Goal: Transaction & Acquisition: Obtain resource

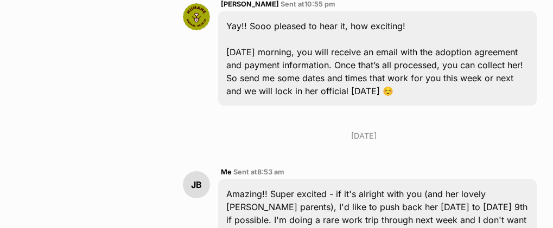
scroll to position [2465, 0]
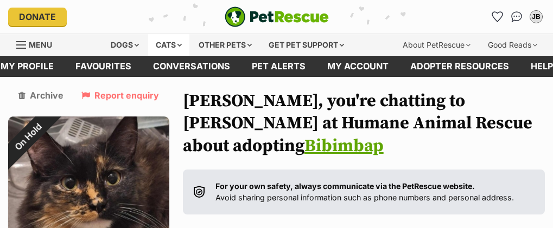
click at [149, 44] on div "Cats" at bounding box center [168, 45] width 41 height 22
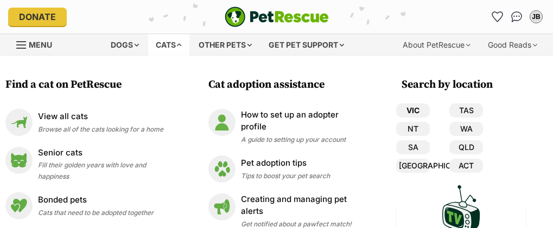
click at [406, 104] on link "VIC" at bounding box center [413, 111] width 34 height 14
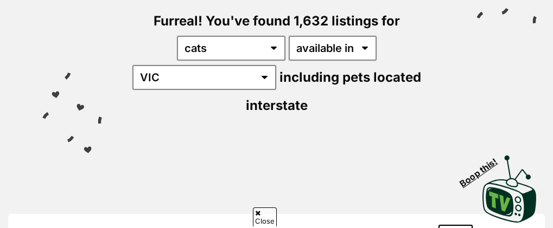
scroll to position [54, 0]
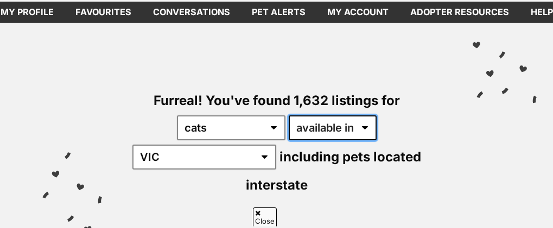
click at [297, 131] on select "available in located in" at bounding box center [333, 128] width 88 height 25
select select "disabled"
click at [289, 116] on select "available in located in" at bounding box center [333, 128] width 88 height 25
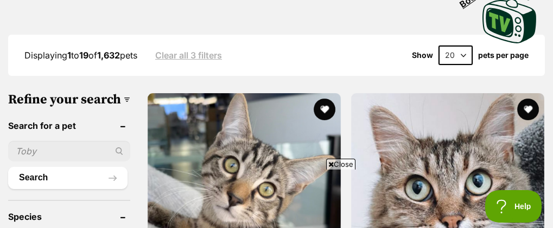
scroll to position [326, 0]
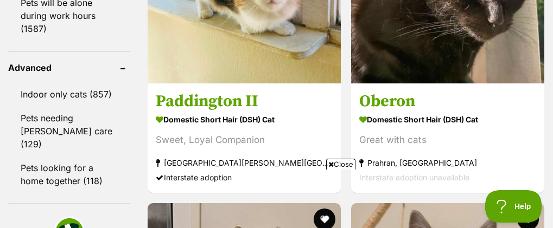
scroll to position [1465, 0]
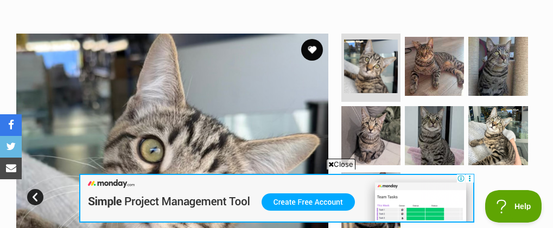
scroll to position [271, 0]
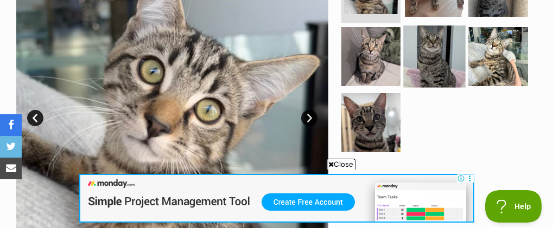
click at [437, 50] on img at bounding box center [434, 57] width 62 height 62
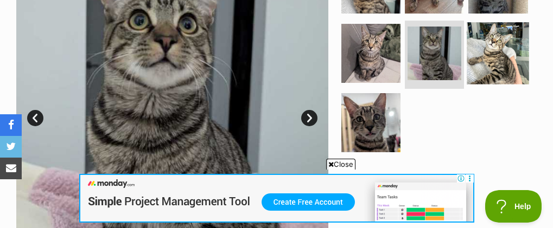
click at [496, 59] on img at bounding box center [498, 53] width 62 height 62
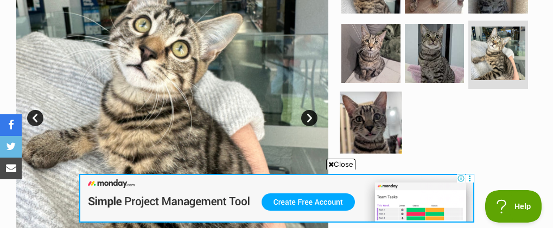
click at [377, 125] on img at bounding box center [371, 123] width 62 height 62
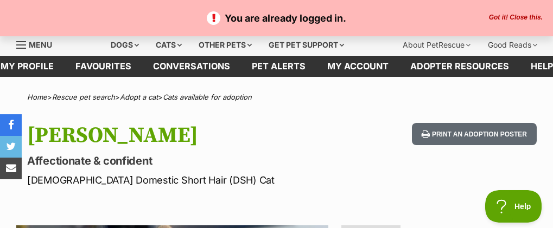
click at [524, 15] on button "Got it! Close this." at bounding box center [516, 18] width 60 height 9
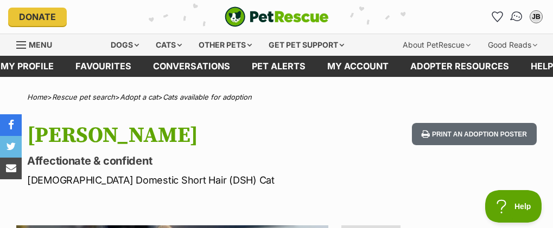
click at [513, 16] on img "Conversations" at bounding box center [516, 17] width 15 height 14
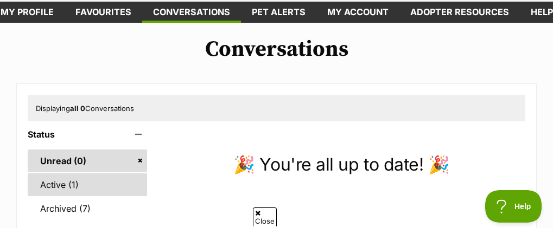
click at [79, 178] on link "Active (1)" at bounding box center [87, 185] width 119 height 23
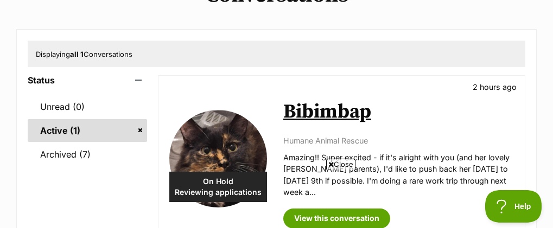
click at [324, 118] on link "Bibimbap" at bounding box center [327, 112] width 88 height 24
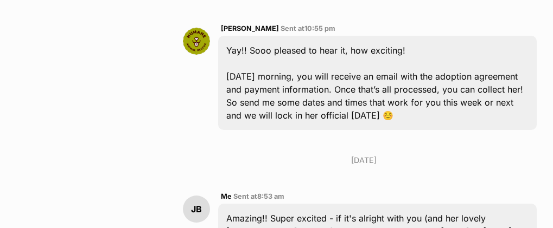
scroll to position [2225, 0]
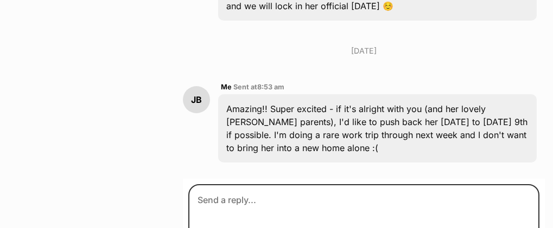
click at [320, 94] on div "Amazing!! Super excited - if it's alright with you (and her lovely [PERSON_NAME…" at bounding box center [377, 128] width 318 height 68
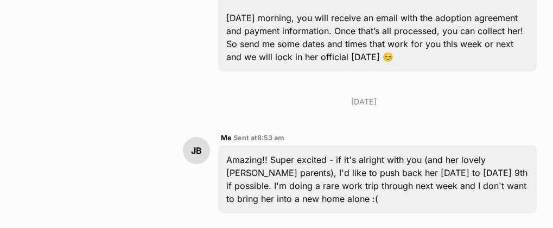
scroll to position [2170, 0]
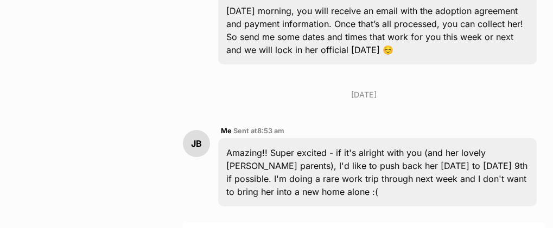
scroll to position [2170, 0]
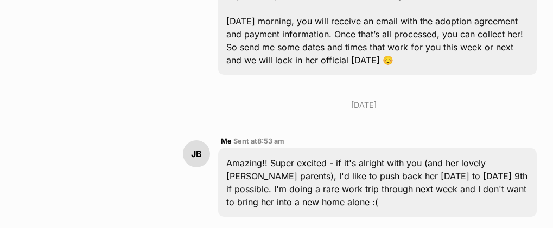
click at [311, 149] on div "Amazing!! Super excited - if it's alright with you (and her lovely [PERSON_NAME…" at bounding box center [377, 183] width 318 height 68
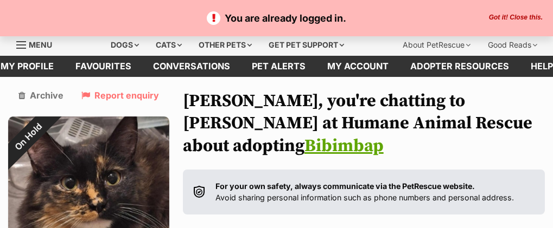
click at [39, 47] on span "Menu" at bounding box center [40, 44] width 23 height 9
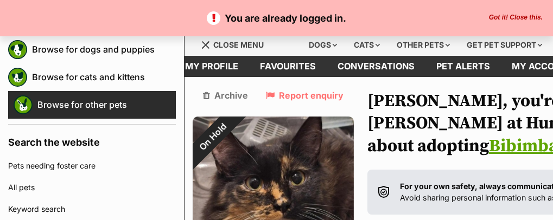
scroll to position [109, 0]
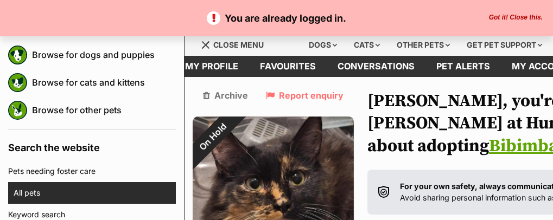
click at [45, 196] on link "All pets" at bounding box center [95, 193] width 162 height 22
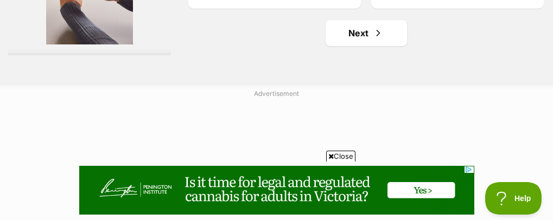
scroll to position [3527, 0]
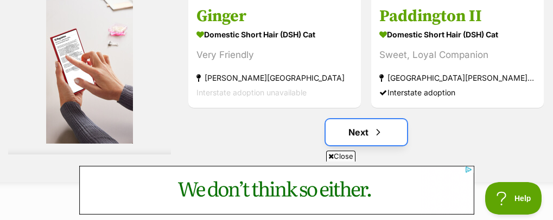
click at [367, 119] on link "Next" at bounding box center [366, 132] width 81 height 26
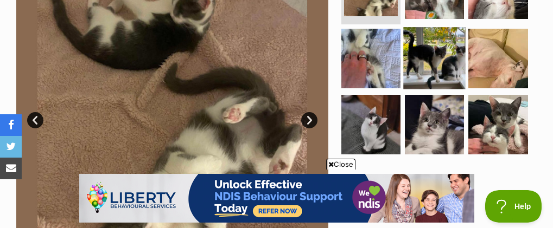
click at [444, 60] on img at bounding box center [434, 58] width 62 height 62
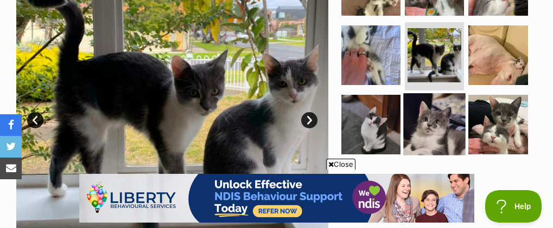
click at [437, 119] on img at bounding box center [434, 124] width 62 height 62
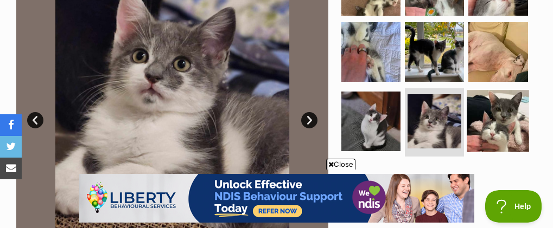
click at [485, 126] on img at bounding box center [498, 121] width 62 height 62
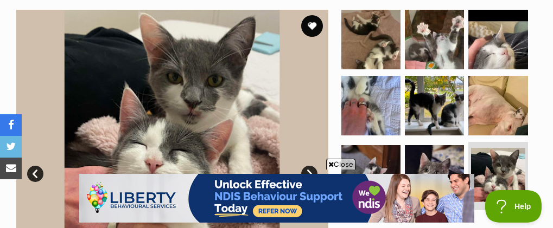
scroll to position [217, 0]
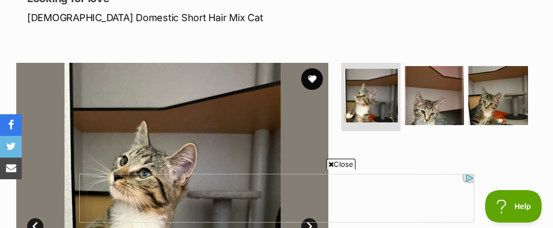
scroll to position [217, 0]
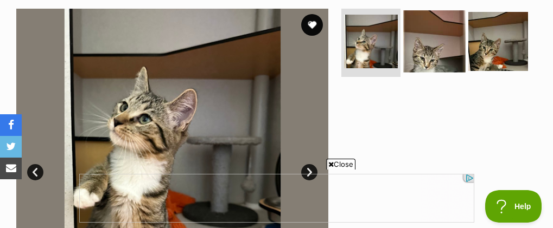
click at [429, 54] on img at bounding box center [434, 41] width 62 height 62
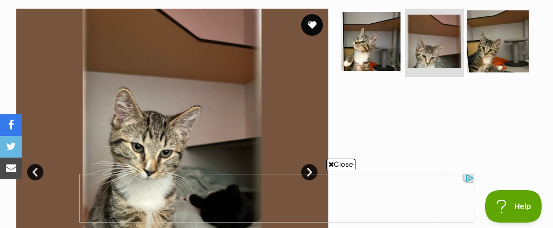
click at [485, 53] on img at bounding box center [498, 41] width 62 height 62
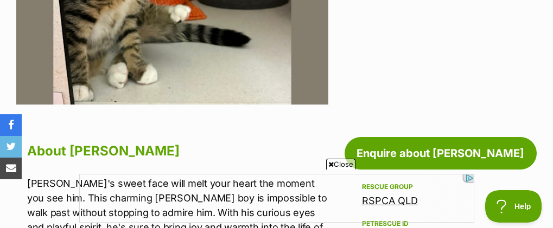
scroll to position [543, 0]
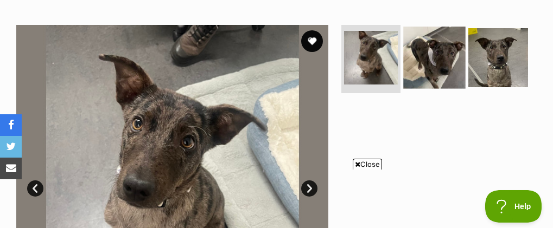
scroll to position [163, 0]
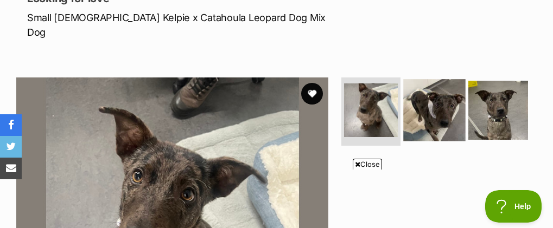
click at [435, 79] on img at bounding box center [434, 110] width 62 height 62
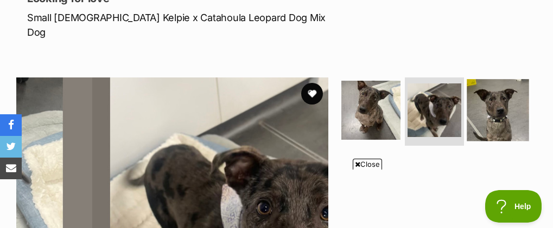
click at [499, 88] on img at bounding box center [498, 110] width 62 height 62
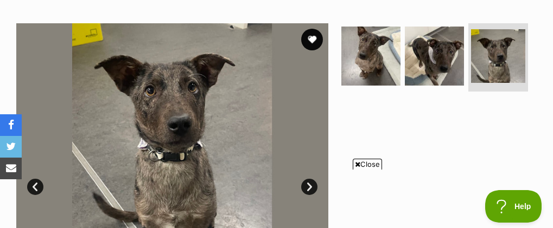
scroll to position [597, 0]
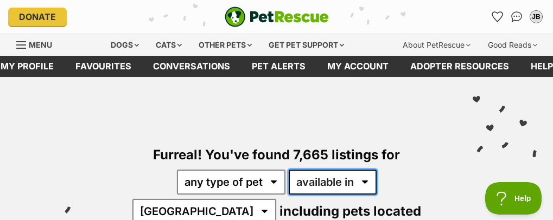
click at [309, 193] on select "available in located in" at bounding box center [333, 182] width 88 height 25
select select "disabled"
click at [289, 170] on select "available in located in" at bounding box center [333, 182] width 88 height 25
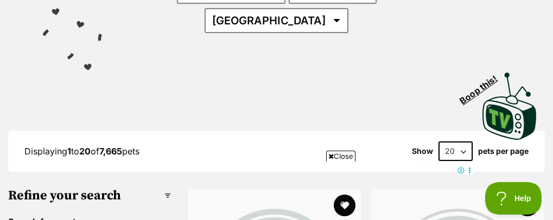
scroll to position [54, 0]
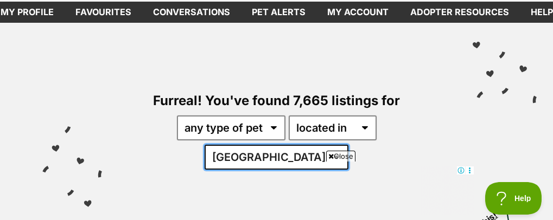
click at [348, 145] on select "[GEOGRAPHIC_DATA] [GEOGRAPHIC_DATA] [GEOGRAPHIC_DATA] [GEOGRAPHIC_DATA] [GEOGRA…" at bounding box center [277, 157] width 144 height 25
select select "VIC"
click at [340, 145] on select "[GEOGRAPHIC_DATA] [GEOGRAPHIC_DATA] [GEOGRAPHIC_DATA] [GEOGRAPHIC_DATA] [GEOGRA…" at bounding box center [277, 157] width 144 height 25
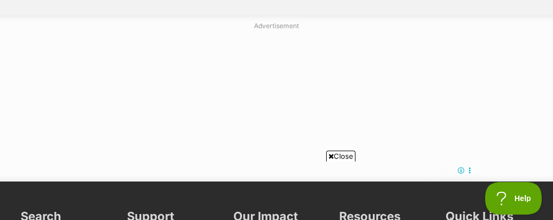
scroll to position [3690, 0]
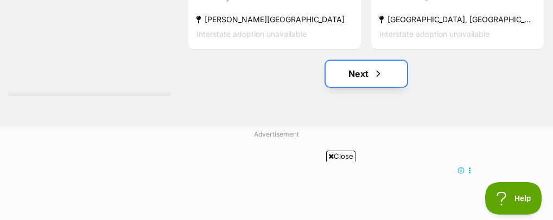
click at [370, 61] on link "Next" at bounding box center [366, 74] width 81 height 26
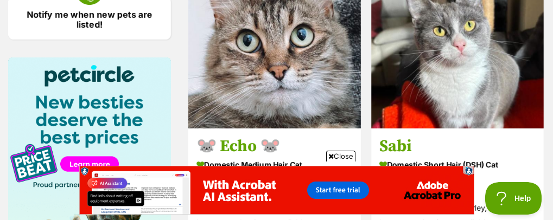
scroll to position [1356, 0]
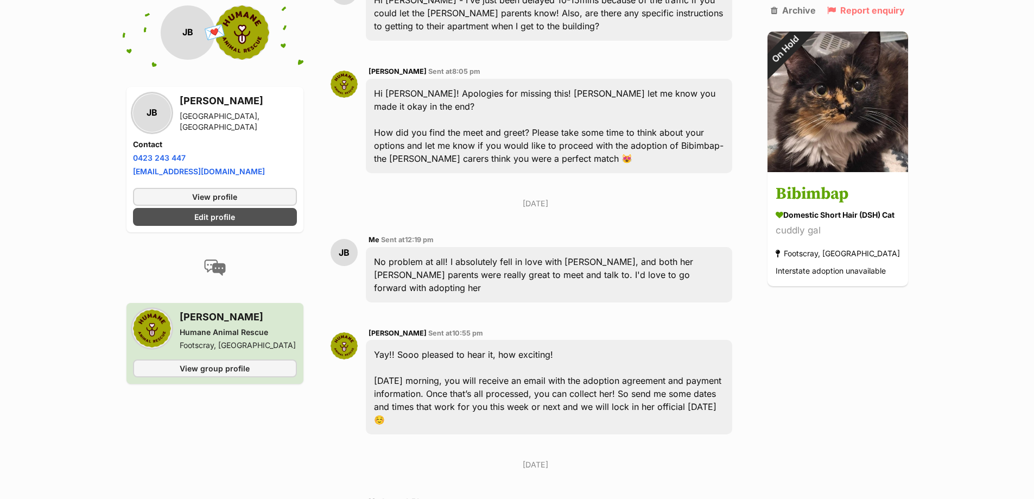
scroll to position [1957, 0]
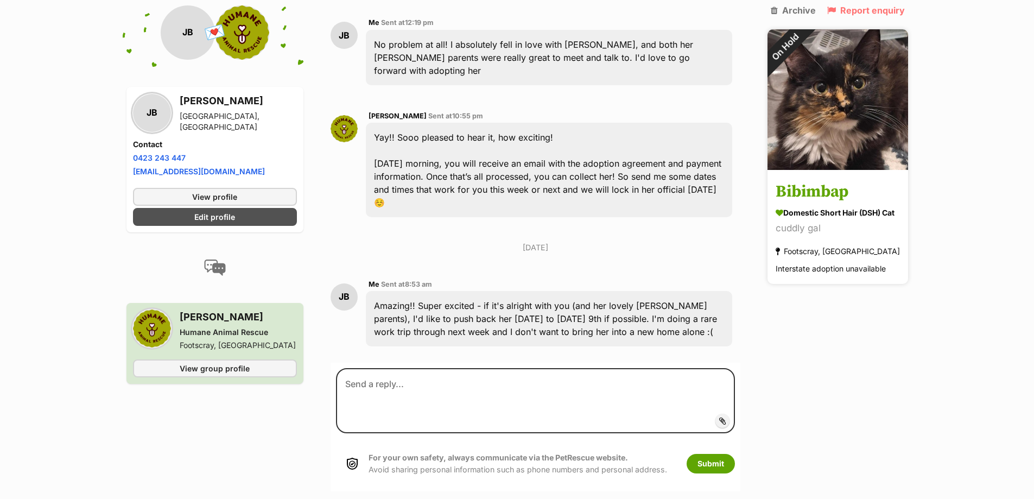
click at [552, 149] on img at bounding box center [837, 99] width 141 height 141
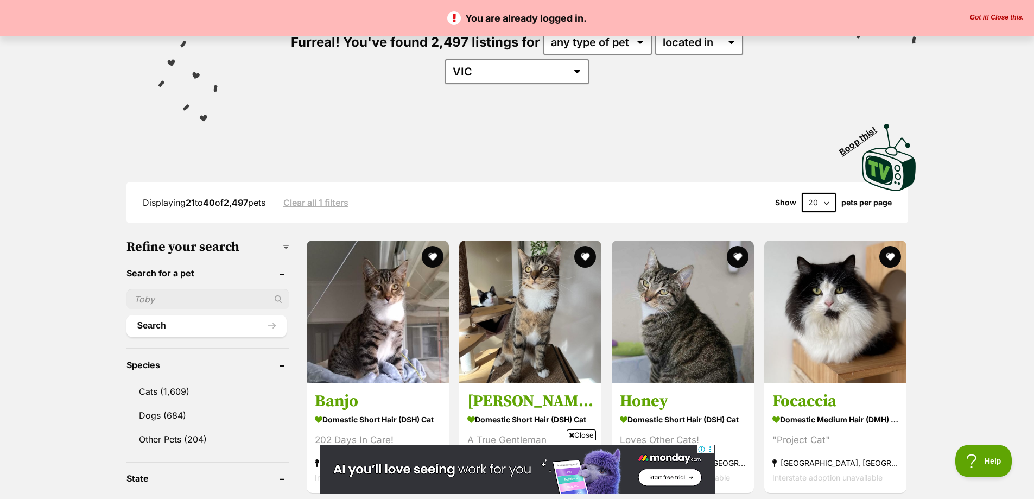
scroll to position [54, 0]
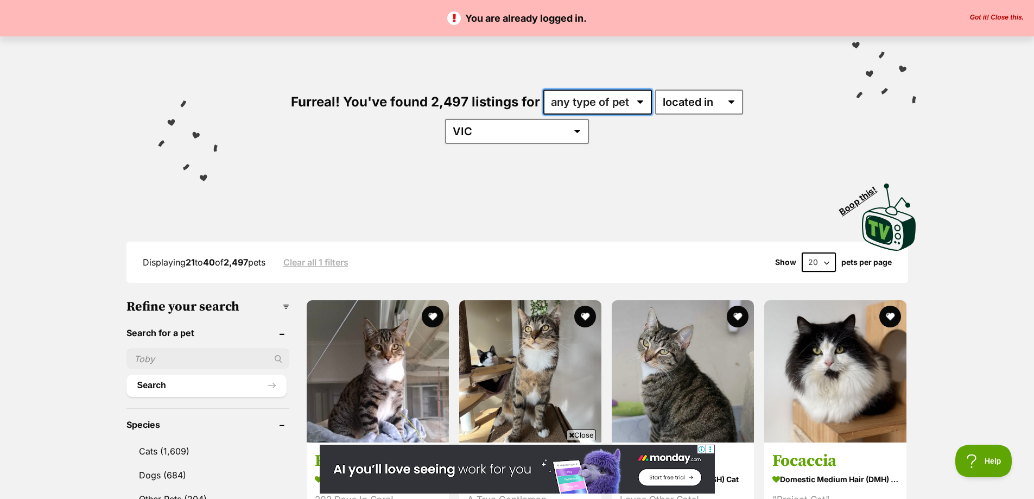
click at [583, 101] on select "any type of pet cats dogs other pets" at bounding box center [597, 102] width 109 height 25
select select "Cats"
click at [543, 90] on select "any type of pet cats dogs other pets" at bounding box center [597, 102] width 109 height 25
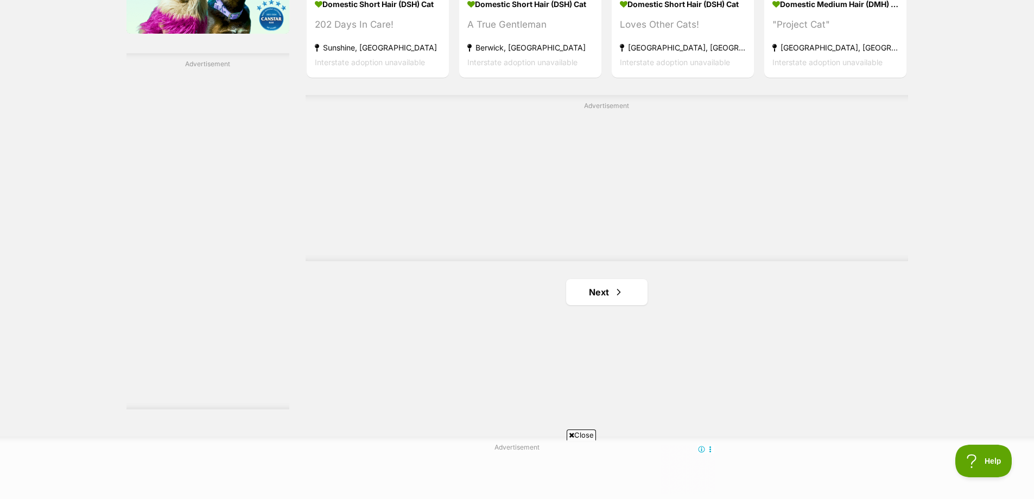
scroll to position [2008, 0]
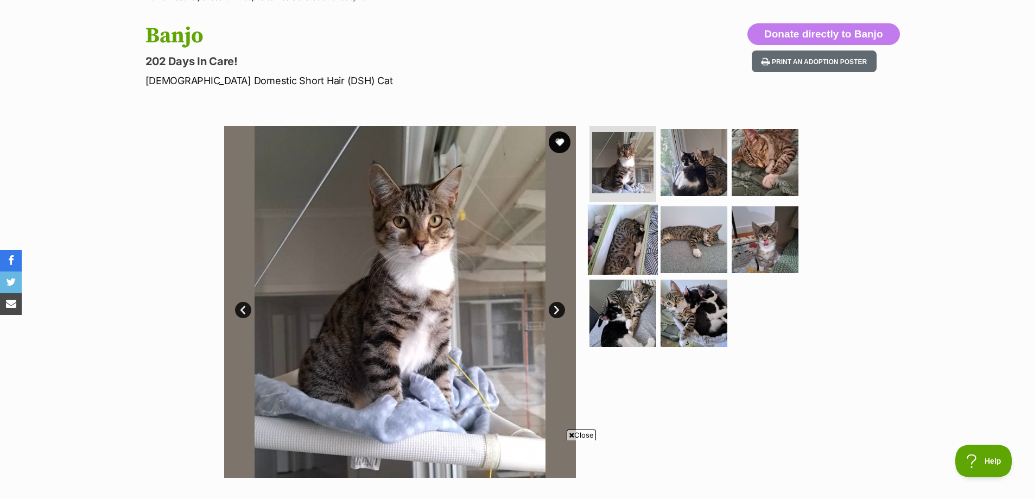
scroll to position [109, 0]
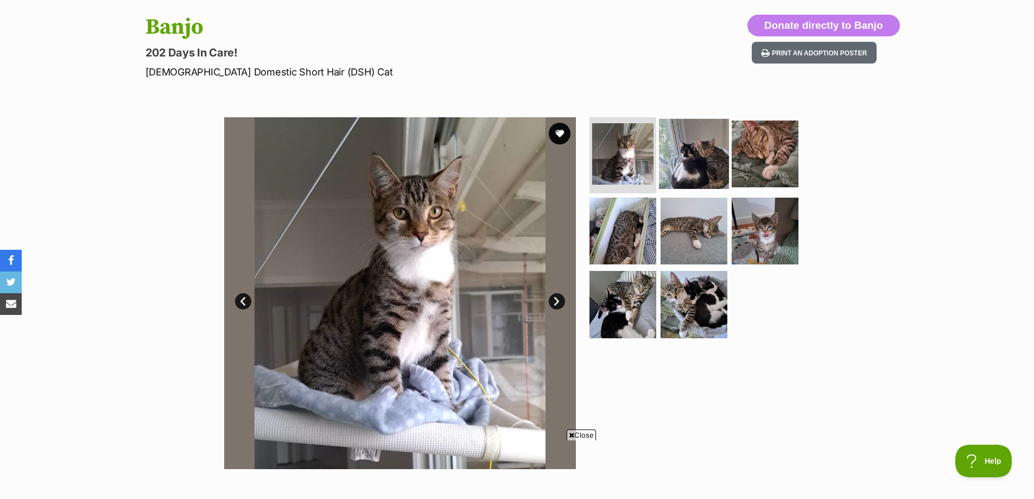
click at [678, 168] on img at bounding box center [694, 154] width 70 height 70
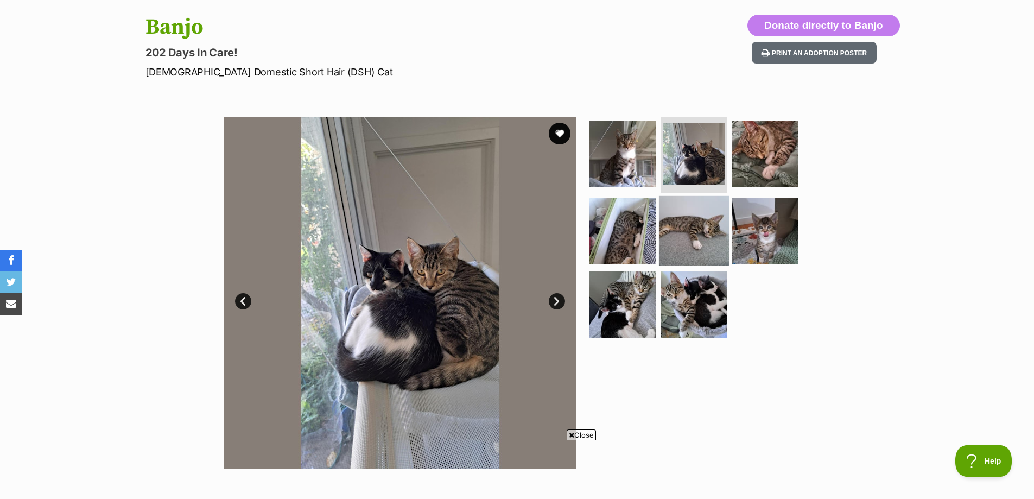
click at [700, 227] on img at bounding box center [694, 230] width 70 height 70
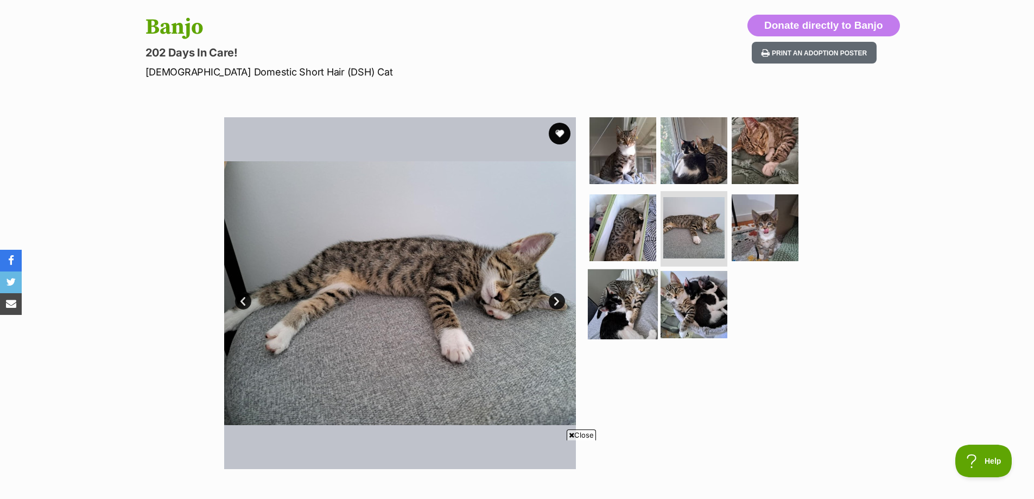
click at [647, 281] on img at bounding box center [623, 304] width 70 height 70
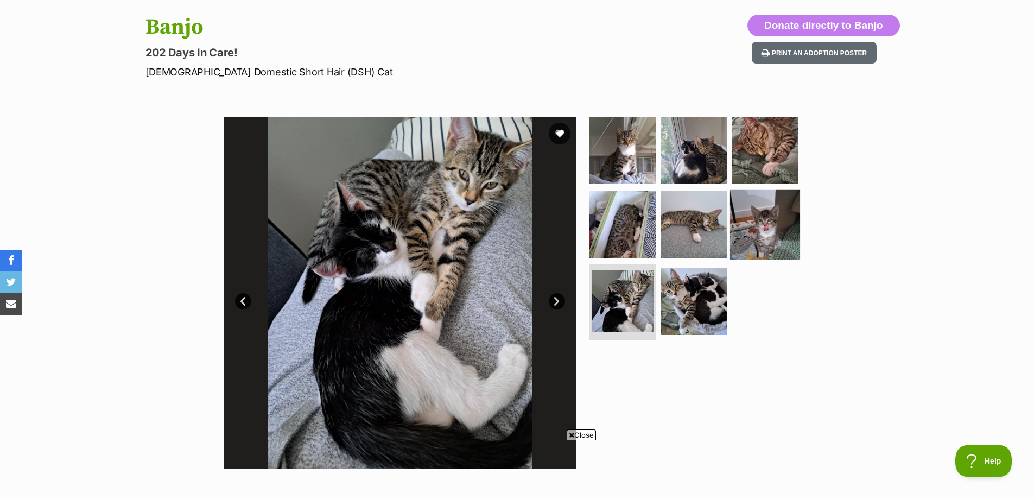
click at [743, 227] on img at bounding box center [765, 224] width 70 height 70
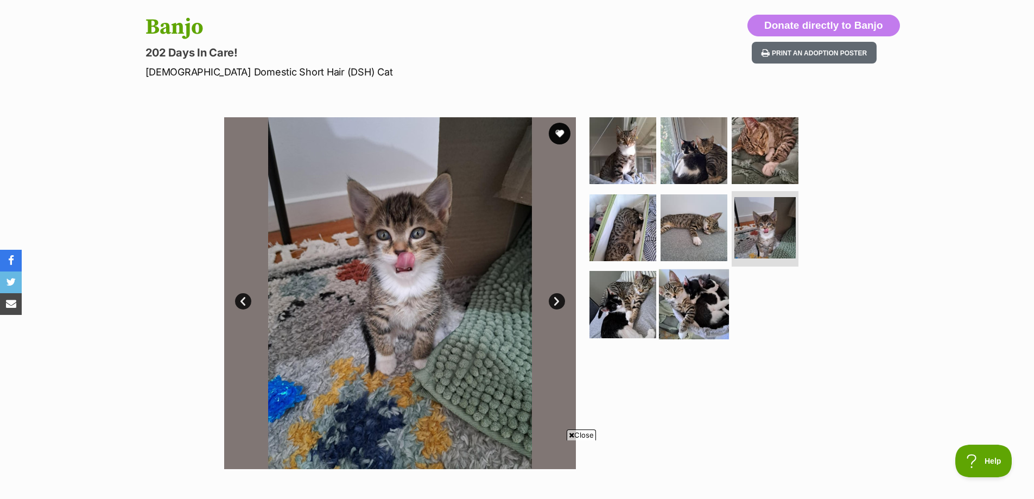
click at [704, 298] on img at bounding box center [694, 304] width 70 height 70
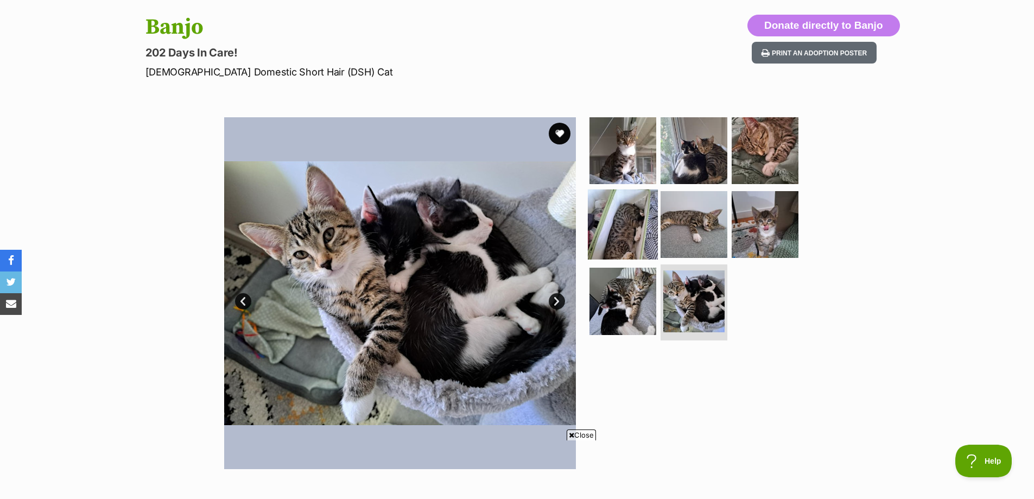
click at [632, 238] on img at bounding box center [623, 224] width 70 height 70
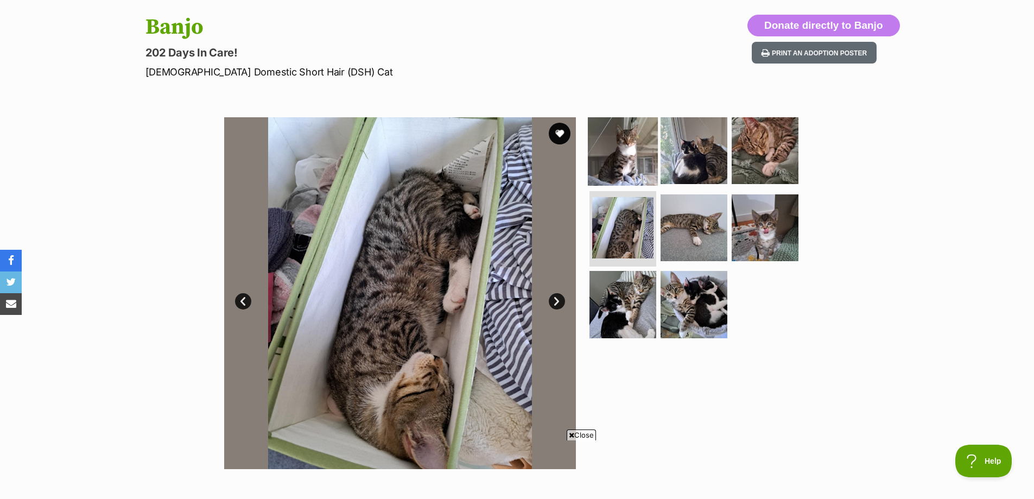
click at [633, 165] on img at bounding box center [623, 151] width 70 height 70
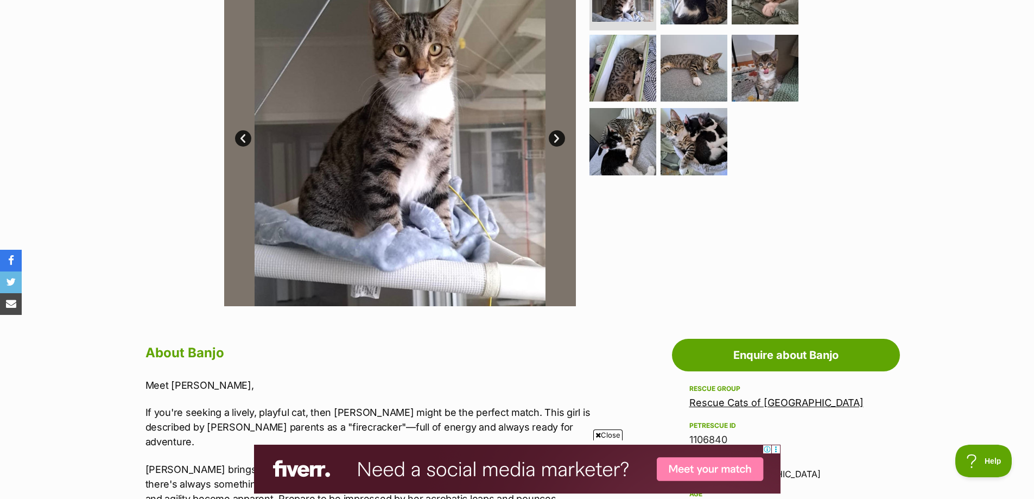
scroll to position [163, 0]
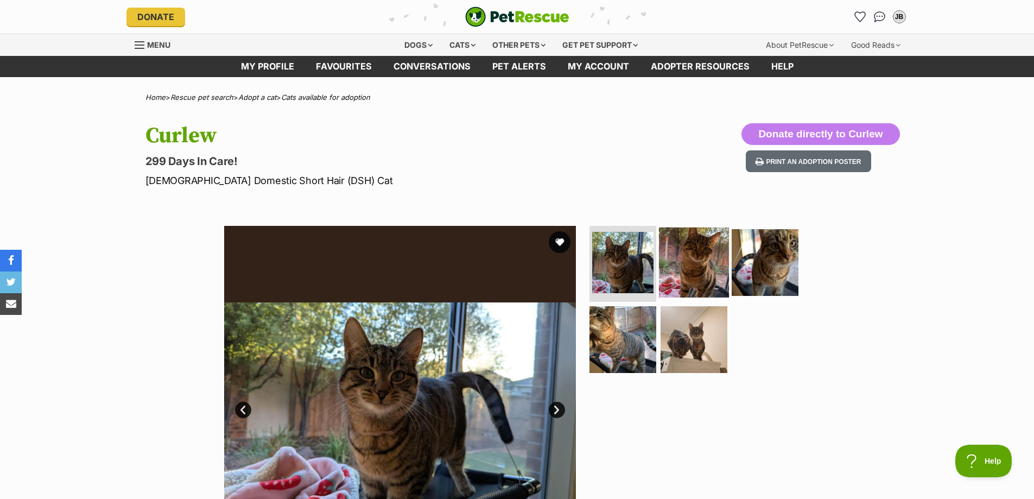
click at [692, 262] on img at bounding box center [694, 262] width 70 height 70
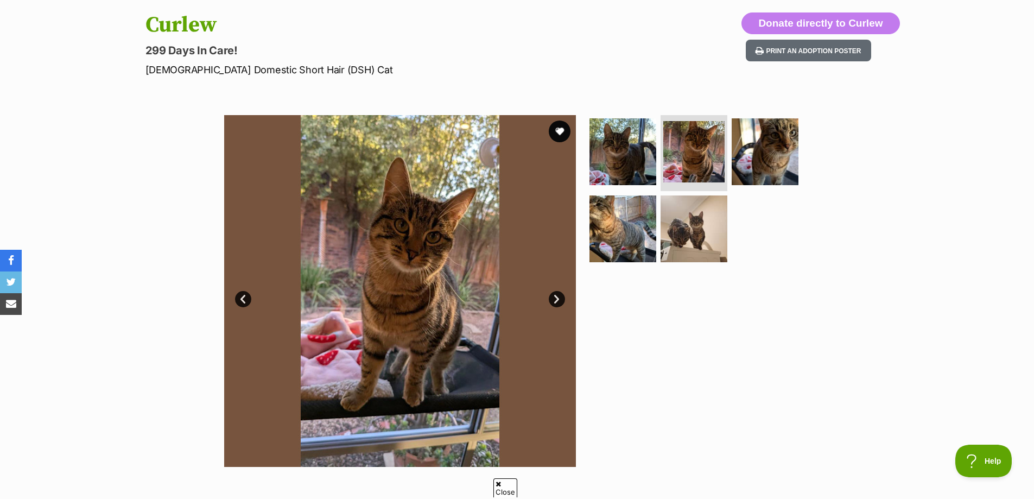
scroll to position [163, 0]
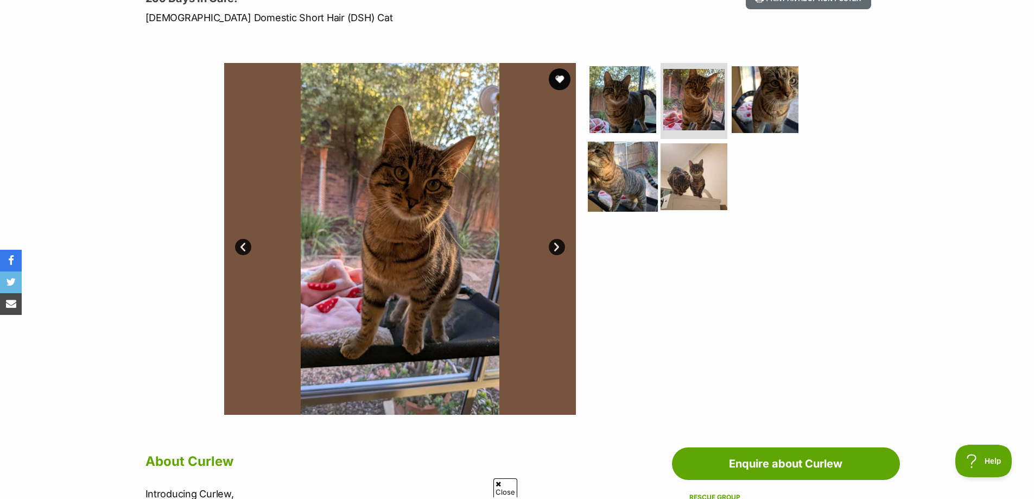
click at [620, 183] on img at bounding box center [623, 176] width 70 height 70
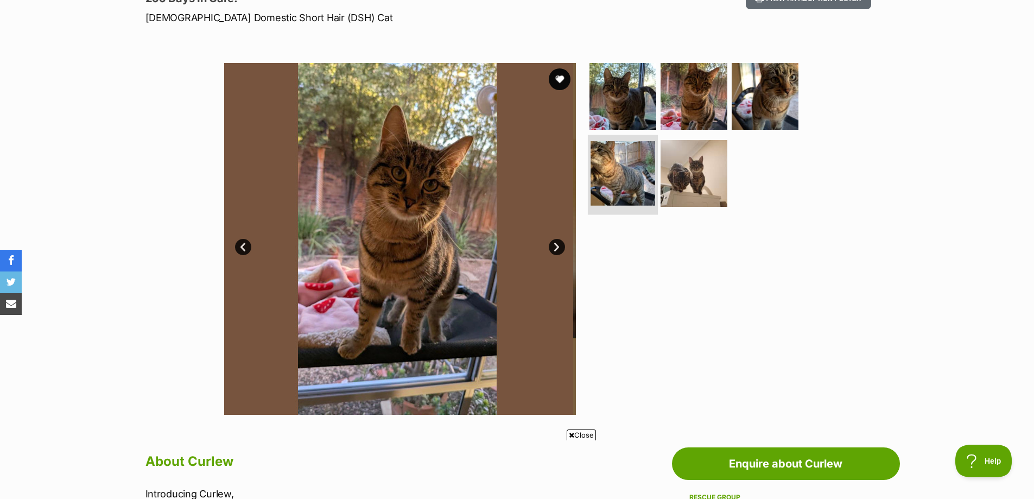
scroll to position [0, 0]
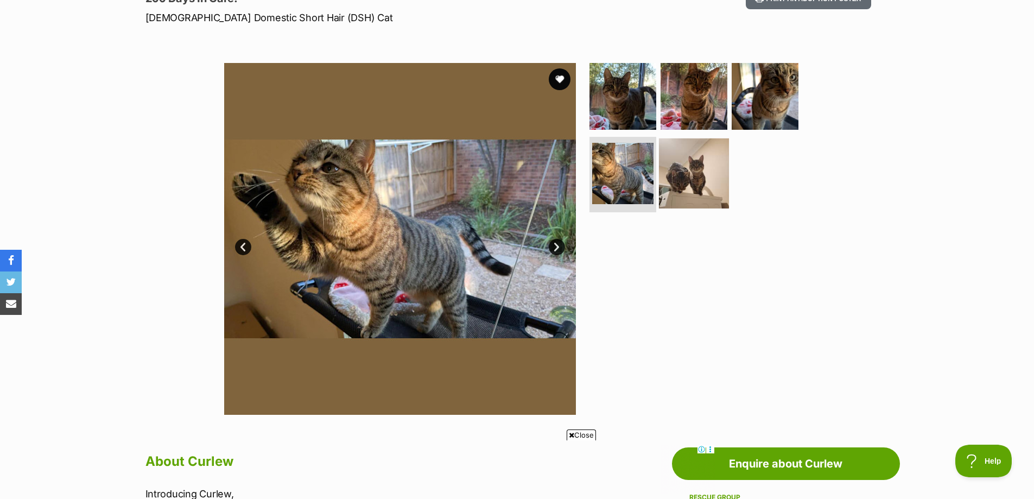
click at [693, 176] on img at bounding box center [694, 173] width 70 height 70
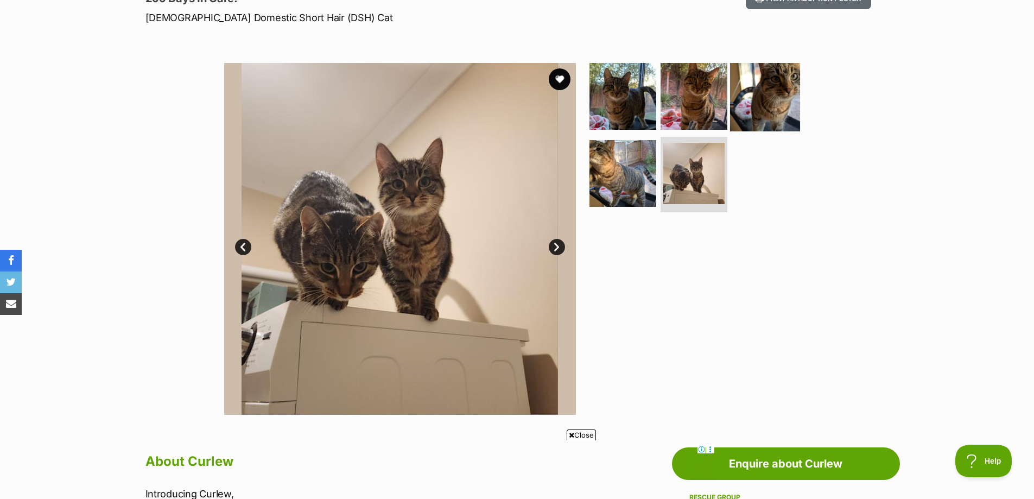
click at [762, 84] on img at bounding box center [765, 96] width 70 height 70
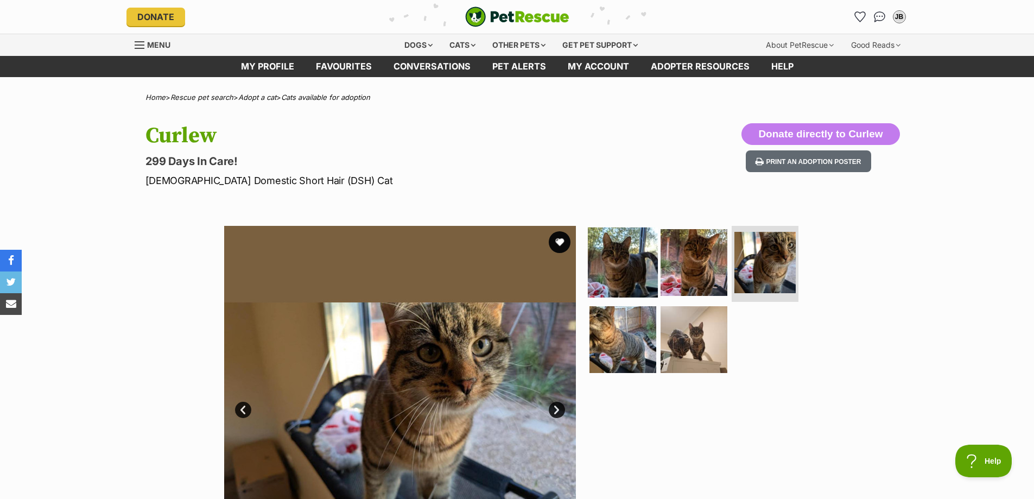
click at [636, 279] on img at bounding box center [623, 262] width 70 height 70
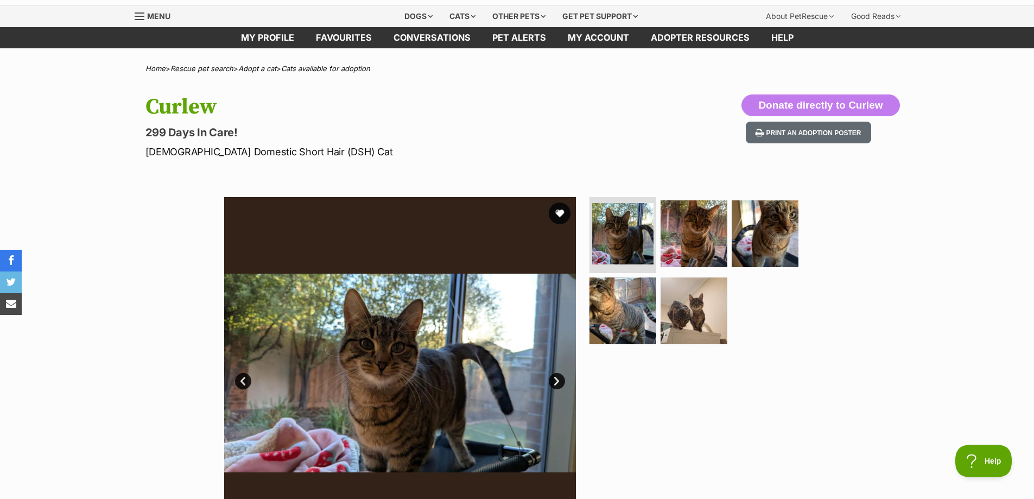
scroll to position [54, 0]
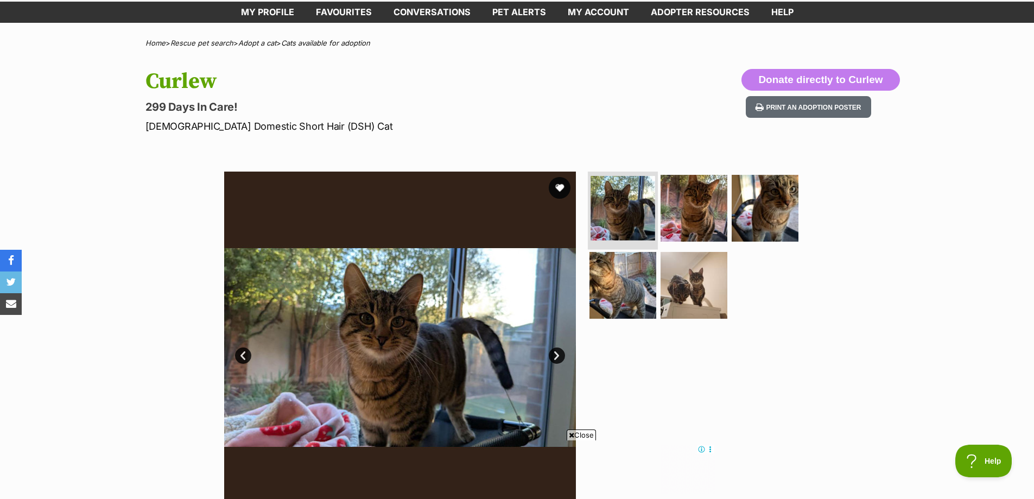
click at [651, 196] on img at bounding box center [622, 208] width 65 height 65
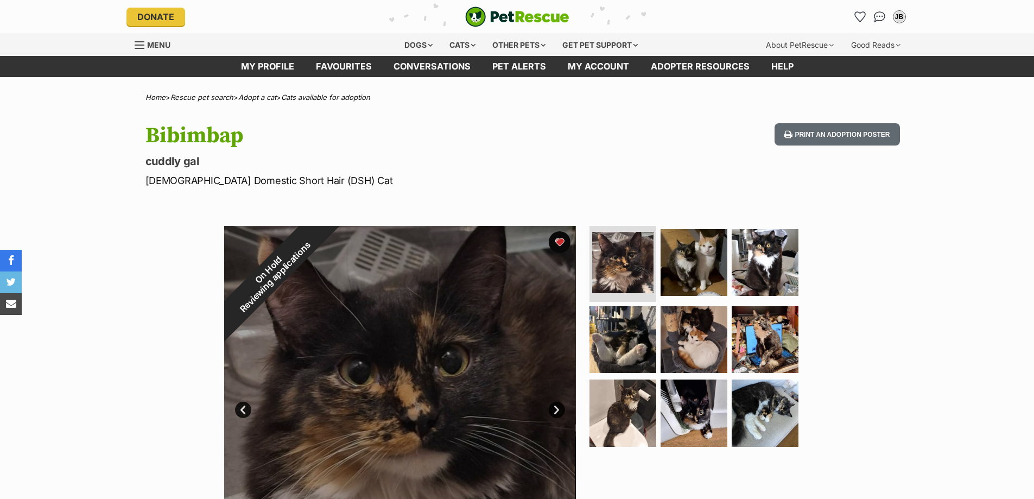
click at [801, 147] on div "Print an adoption poster" at bounding box center [834, 155] width 129 height 65
click at [804, 135] on button "Print an adoption poster" at bounding box center [836, 134] width 125 height 22
